Goal: Task Accomplishment & Management: Complete application form

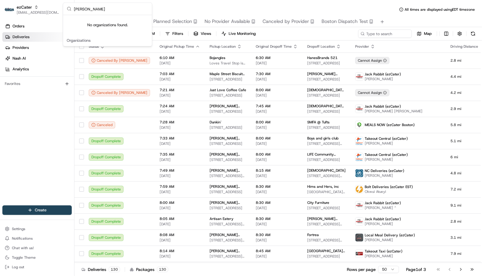
type input "[PERSON_NAME]"
drag, startPoint x: 117, startPoint y: 7, endPoint x: 42, endPoint y: 16, distance: 75.6
click at [42, 16] on body "ezCater [EMAIL_ADDRESS][DOMAIN_NAME] Toggle Sidebar Orders Deliveries Providers…" at bounding box center [241, 138] width 482 height 276
click at [88, 11] on input "[PERSON_NAME]" at bounding box center [111, 9] width 74 height 12
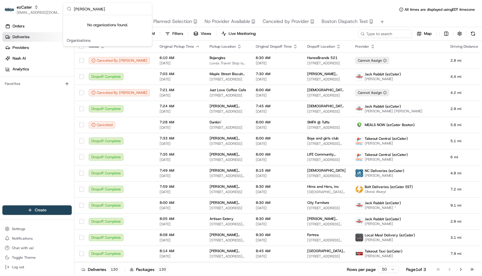
click at [88, 11] on input "[PERSON_NAME]" at bounding box center [111, 9] width 74 height 12
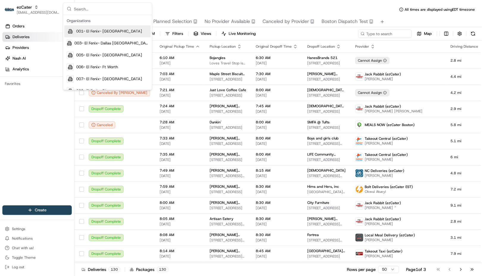
click at [99, 7] on input "text" at bounding box center [111, 9] width 74 height 12
click at [95, 9] on input "text" at bounding box center [111, 9] width 74 height 12
click at [86, 8] on input "text" at bounding box center [111, 9] width 74 height 12
click at [98, 11] on input "text" at bounding box center [111, 9] width 74 height 12
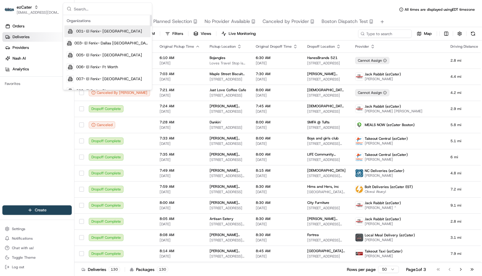
click at [113, 16] on div "Organizations" at bounding box center [107, 20] width 86 height 9
click at [108, 8] on input "text" at bounding box center [111, 9] width 74 height 12
click at [135, 11] on input "text" at bounding box center [111, 9] width 74 height 12
click at [173, 5] on div "Deliveries All times are displayed using EDT timezone" at bounding box center [278, 10] width 408 height 10
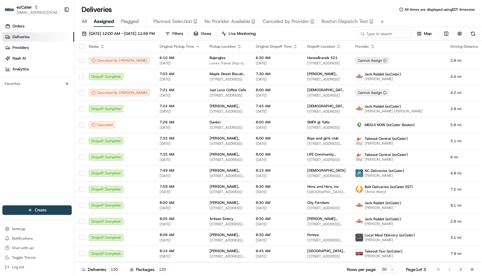
click at [153, 12] on div "Deliveries All times are displayed using EDT timezone" at bounding box center [278, 10] width 408 height 10
click at [48, 97] on div "Orders Deliveries Providers [PERSON_NAME] Analytics Favorites" at bounding box center [37, 114] width 74 height 190
click at [53, 99] on div "Orders Deliveries Providers [PERSON_NAME] Analytics Favorites" at bounding box center [37, 114] width 74 height 190
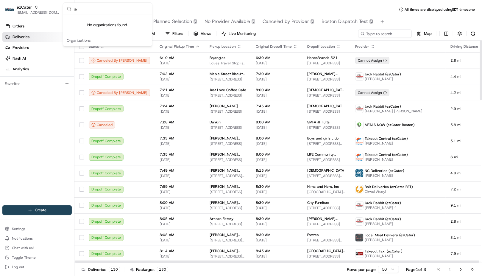
type input "j"
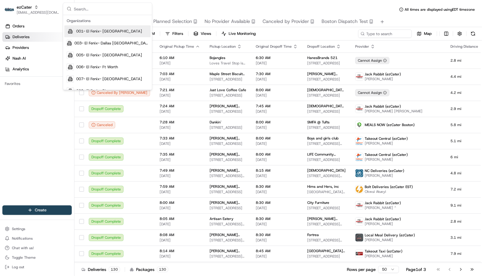
click at [91, 10] on input "text" at bounding box center [111, 9] width 74 height 12
click at [94, 9] on input "text" at bounding box center [111, 9] width 74 height 12
click at [141, 6] on input "text" at bounding box center [111, 9] width 74 height 12
type input "shef"
click at [105, 34] on div "Shef" at bounding box center [107, 31] width 86 height 12
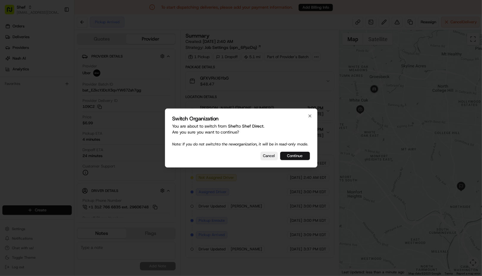
click at [291, 160] on button "Continue" at bounding box center [295, 156] width 30 height 8
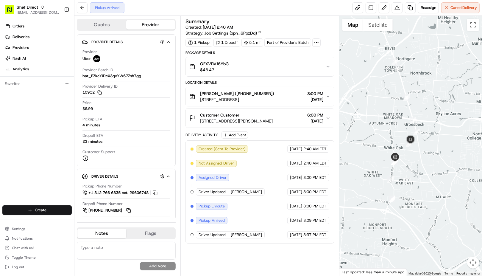
click at [253, 117] on div "Customer Customer" at bounding box center [236, 115] width 73 height 6
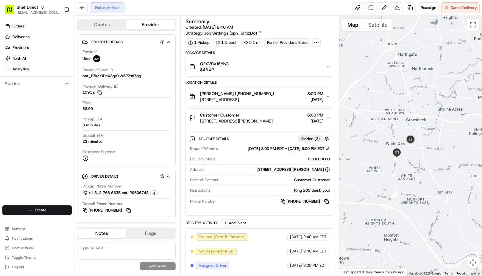
scroll to position [59, 0]
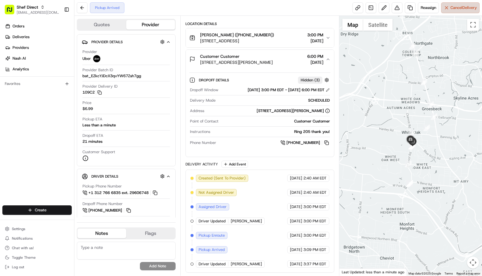
click at [451, 10] on span "Cancel Delivery" at bounding box center [464, 7] width 27 height 5
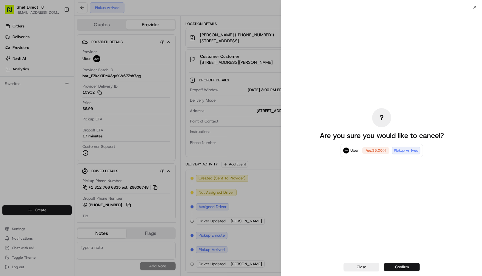
click at [399, 265] on button "Confirm" at bounding box center [402, 267] width 36 height 8
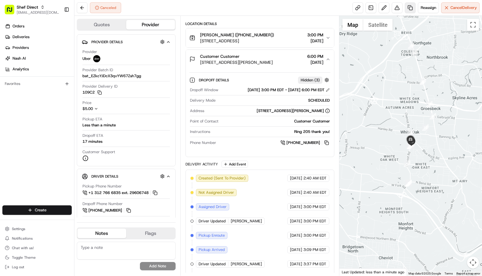
click at [411, 11] on link at bounding box center [410, 7] width 11 height 11
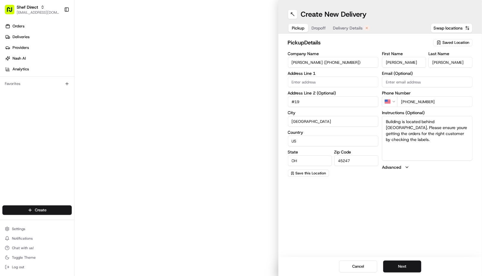
type input "6400 Cheviot Rd"
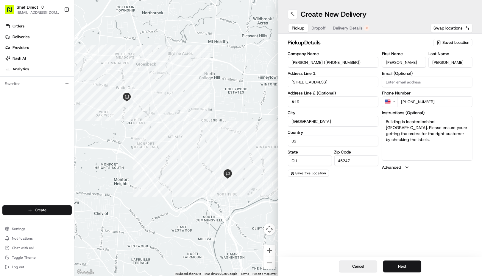
click at [356, 270] on button "Cancel" at bounding box center [358, 266] width 38 height 12
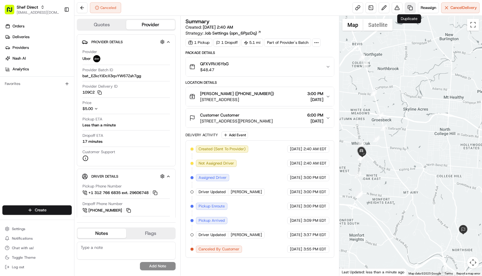
click at [412, 11] on link at bounding box center [410, 7] width 11 height 11
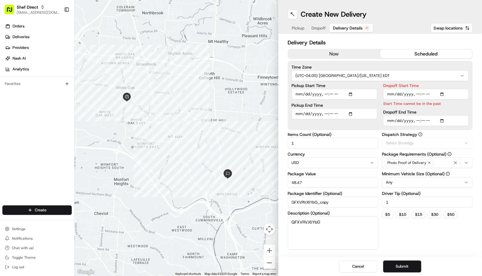
click at [356, 27] on span "Delivery Details" at bounding box center [348, 28] width 30 height 6
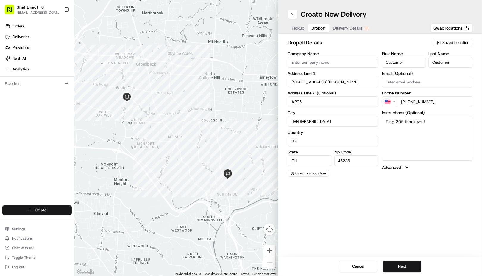
click at [322, 27] on span "Dropoff" at bounding box center [319, 28] width 14 height 6
click at [216, 32] on div at bounding box center [176, 138] width 204 height 276
click at [354, 264] on button "Cancel" at bounding box center [358, 266] width 38 height 12
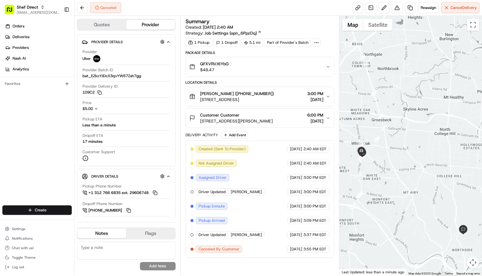
click at [326, 118] on icon "button" at bounding box center [328, 118] width 5 height 5
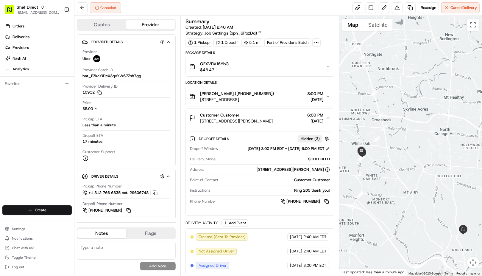
click at [326, 118] on icon "button" at bounding box center [328, 118] width 5 height 5
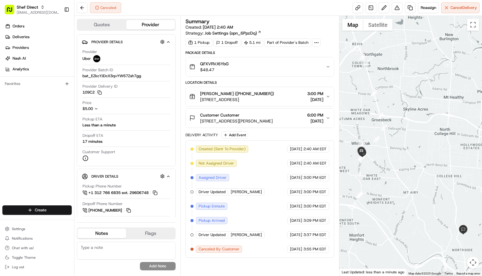
click at [326, 118] on icon "button" at bounding box center [328, 118] width 5 height 5
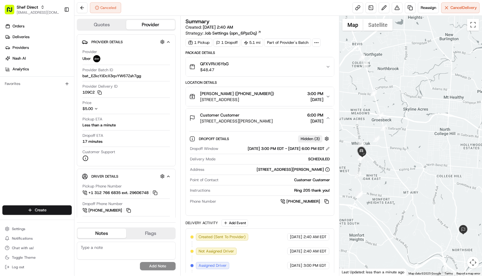
click at [324, 97] on div "Dominique Lindsey (+16143690084) 6400 Cheviot Rd #19, Cincinnati, OH 45247, USA…" at bounding box center [257, 97] width 136 height 12
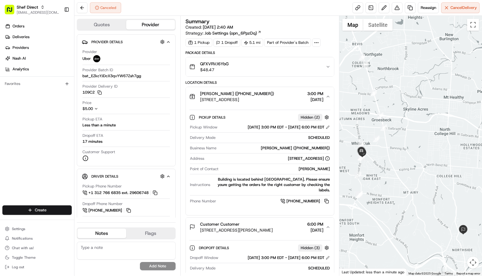
click at [324, 97] on div "Dominique Lindsey (+16143690084) 6400 Cheviot Rd #19, Cincinnati, OH 45247, USA…" at bounding box center [257, 97] width 136 height 12
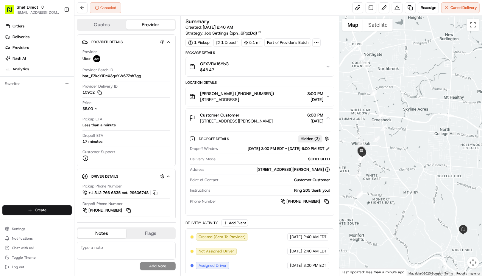
click at [328, 121] on button "Customer Customer 1600 Thompson Heights Ave #205, Cincinnati, OH 45223, USA 6:0…" at bounding box center [260, 117] width 148 height 19
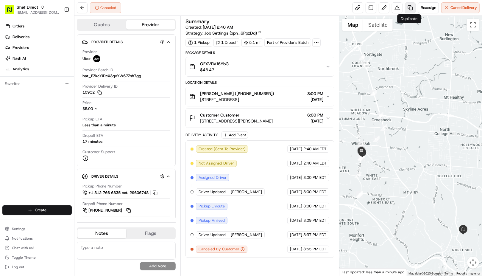
click at [408, 10] on link at bounding box center [410, 7] width 11 height 11
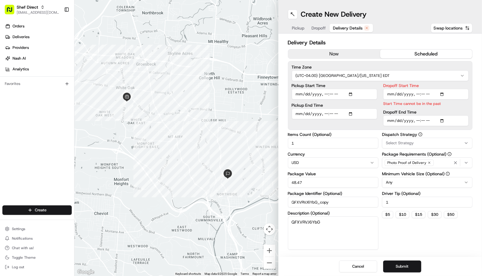
click at [349, 27] on span "Delivery Details" at bounding box center [348, 28] width 30 height 6
click at [429, 95] on input "Dropoff Start Time" at bounding box center [425, 94] width 85 height 11
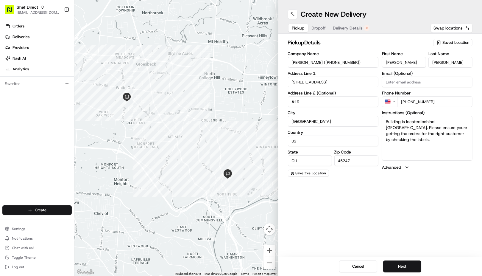
click at [299, 27] on span "Pickup" at bounding box center [298, 28] width 13 height 6
drag, startPoint x: 447, startPoint y: 140, endPoint x: 416, endPoint y: 148, distance: 32.2
click at [416, 148] on textarea "Building is located behind Bushwackers Salon. Please ensure youre getting the o…" at bounding box center [427, 138] width 91 height 45
drag, startPoint x: 416, startPoint y: 148, endPoint x: 384, endPoint y: 121, distance: 42.5
click at [384, 121] on textarea "Building is located behind Bushwackers Salon. Please ensure youre getting the o…" at bounding box center [427, 138] width 91 height 45
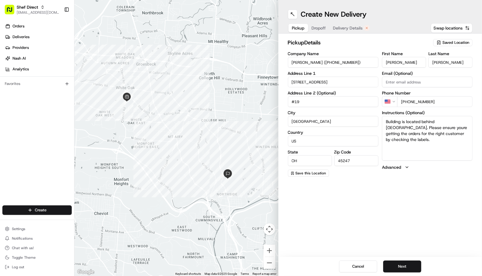
paste textarea "Please text. Door bell does not work"
type textarea "Please text. Door bell does not work"
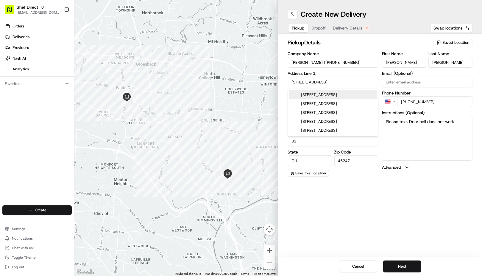
click at [321, 81] on input "6400 Cheviot Rd" at bounding box center [333, 82] width 91 height 11
paste input "1627 Northwood Drive,Apt 1"
click at [293, 81] on input "1627 Northwood Drive,Apt 1" at bounding box center [333, 82] width 91 height 11
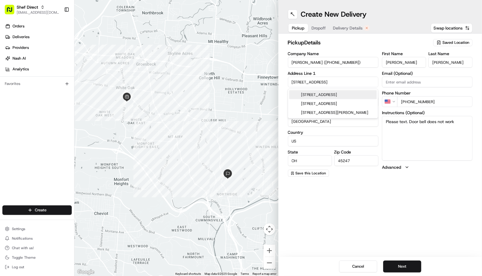
click at [351, 81] on input "1627 Northwood Drive,Apt 1" at bounding box center [333, 82] width 91 height 11
type input "1627 Northwood Drive,Apt 1"
click at [415, 213] on div "Create New Delivery Pickup Dropoff Delivery Details Swap locations pickup Detai…" at bounding box center [381, 138] width 204 height 276
click at [314, 100] on input "#19" at bounding box center [333, 101] width 91 height 11
type input "#"
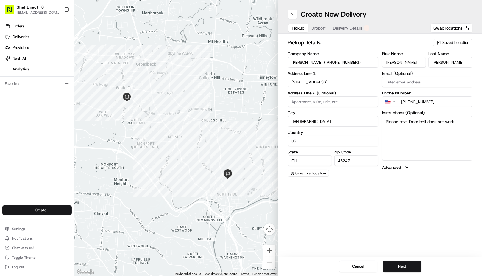
click at [349, 162] on input "45247" at bounding box center [357, 160] width 44 height 11
paste input "3"
type input "45237"
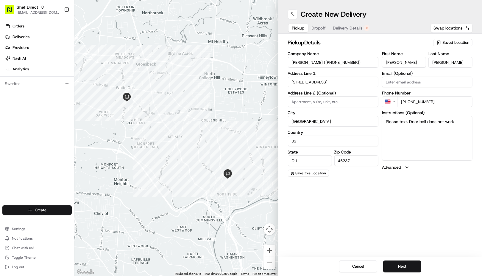
click at [384, 208] on div "Create New Delivery Pickup Dropoff Delivery Details Swap locations pickup Detai…" at bounding box center [381, 138] width 204 height 276
click at [398, 264] on button "Next" at bounding box center [402, 266] width 38 height 12
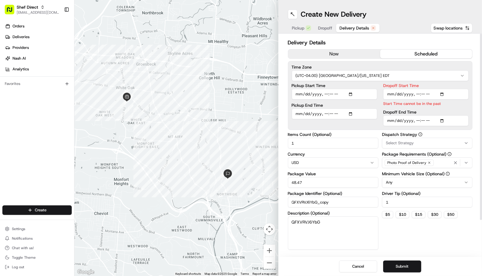
click at [418, 95] on input "Dropoff Start Time" at bounding box center [425, 94] width 85 height 11
click at [444, 95] on input "Dropoff Start Time" at bounding box center [425, 94] width 85 height 11
click at [444, 84] on label "Dropoff Start Time" at bounding box center [425, 85] width 85 height 4
click at [444, 89] on input "Dropoff Start Time" at bounding box center [425, 94] width 85 height 11
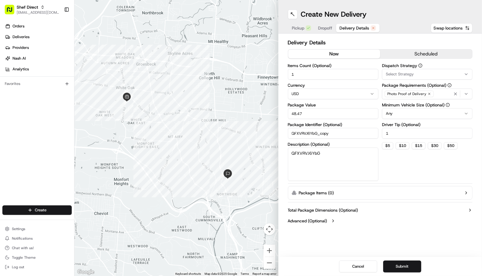
click at [330, 54] on button "now" at bounding box center [334, 53] width 92 height 9
click at [427, 72] on div "Select Strategy" at bounding box center [428, 73] width 88 height 5
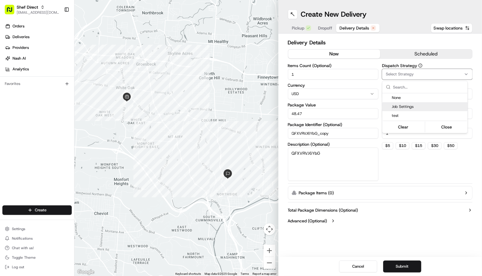
click at [414, 108] on span "Job Settings" at bounding box center [428, 106] width 73 height 5
click at [425, 197] on html "Shef Direct dsoriano@nashhelp.com Toggle Sidebar Orders Deliveries Providers Na…" at bounding box center [241, 138] width 482 height 276
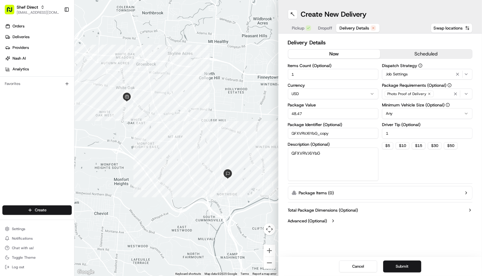
click at [339, 52] on button "now" at bounding box center [334, 53] width 92 height 9
click at [400, 267] on button "Submit" at bounding box center [402, 266] width 38 height 12
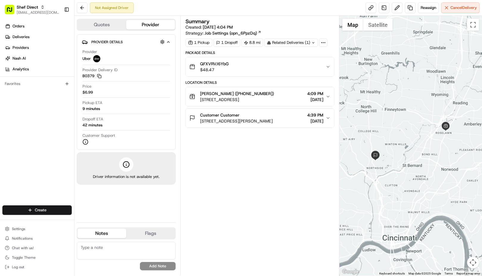
click at [307, 116] on span "4:39 PM" at bounding box center [315, 115] width 16 height 6
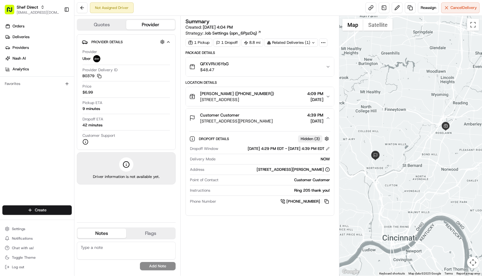
click at [315, 97] on span "[DATE]" at bounding box center [315, 100] width 16 height 6
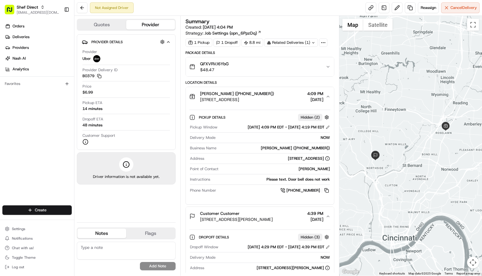
click at [327, 66] on icon "button" at bounding box center [328, 66] width 5 height 5
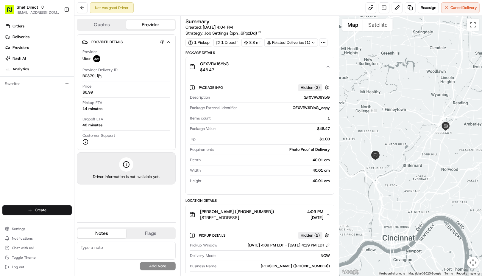
click at [325, 67] on div "QFXVRVJ6YbG $48.47" at bounding box center [257, 67] width 136 height 12
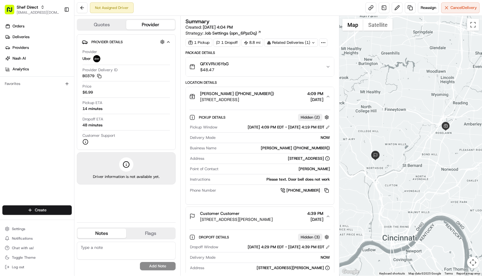
click at [326, 96] on icon "button" at bounding box center [328, 96] width 5 height 5
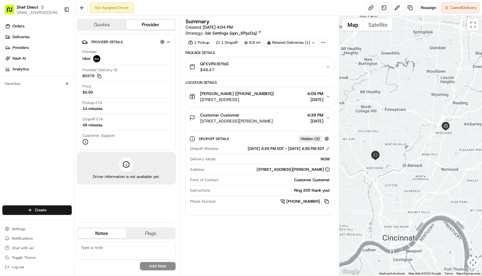
click at [324, 117] on div "Customer Customer 1600 Thompson Heights Ave #205, Cincinnati, OH 45223, USA 4:3…" at bounding box center [257, 118] width 136 height 12
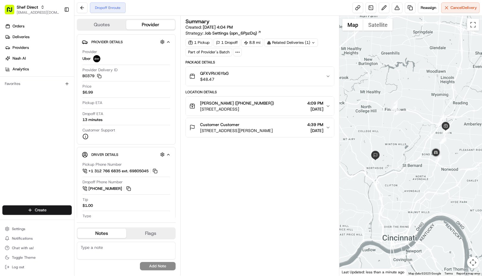
click at [252, 112] on span "1627 Northwood Dr #1, Cincinnati, OH 45237, USA" at bounding box center [237, 109] width 74 height 6
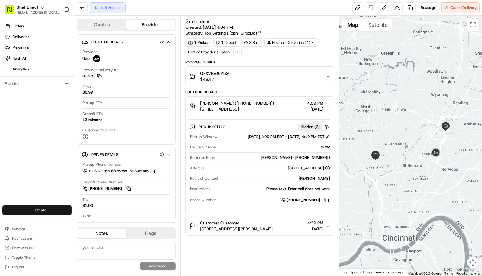
click at [272, 108] on span "1627 Northwood Dr #1, Cincinnati, OH 45237, USA" at bounding box center [237, 109] width 74 height 6
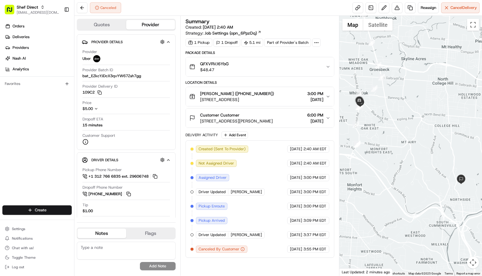
click at [273, 116] on div "Customer Customer" at bounding box center [236, 115] width 73 height 6
